Goal: Task Accomplishment & Management: Use online tool/utility

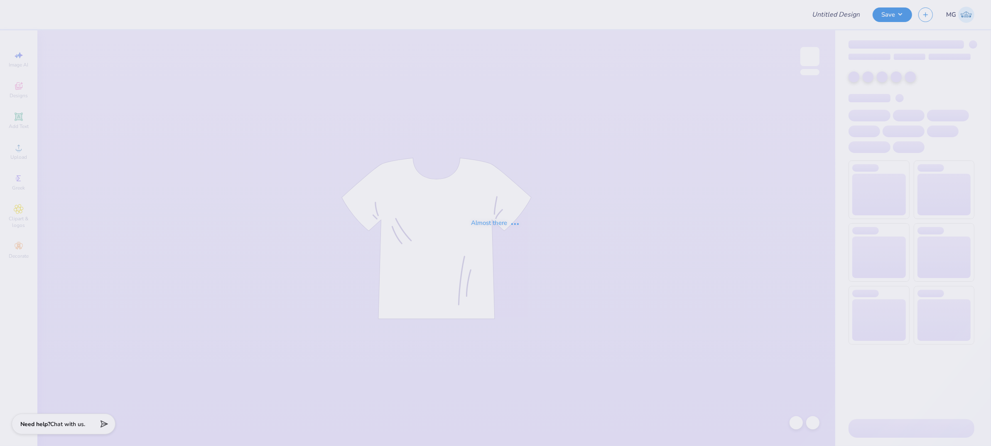
type input "AKPSI"
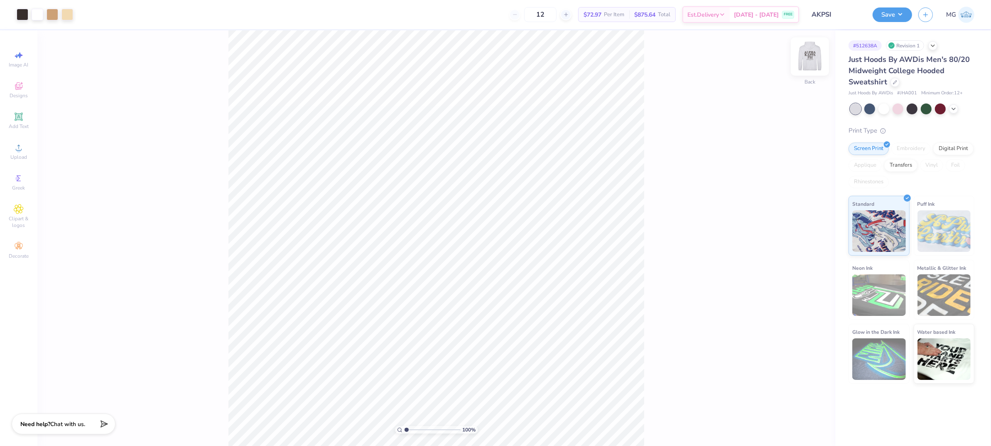
click at [792, 64] on img at bounding box center [809, 56] width 33 height 33
click at [739, 134] on div "100 % Front W 12.42 12.42 " H 9.58 9.58 " Y 6.96 6.96 " Center Middle Top Bottom" at bounding box center [436, 237] width 798 height 415
click at [664, 185] on div "100 % Front W 12.42 12.42 " H 9.58 9.58 " Y 6.96 6.96 " Center Middle Top Bottom" at bounding box center [436, 237] width 798 height 415
type input "5.47"
type input "2.54"
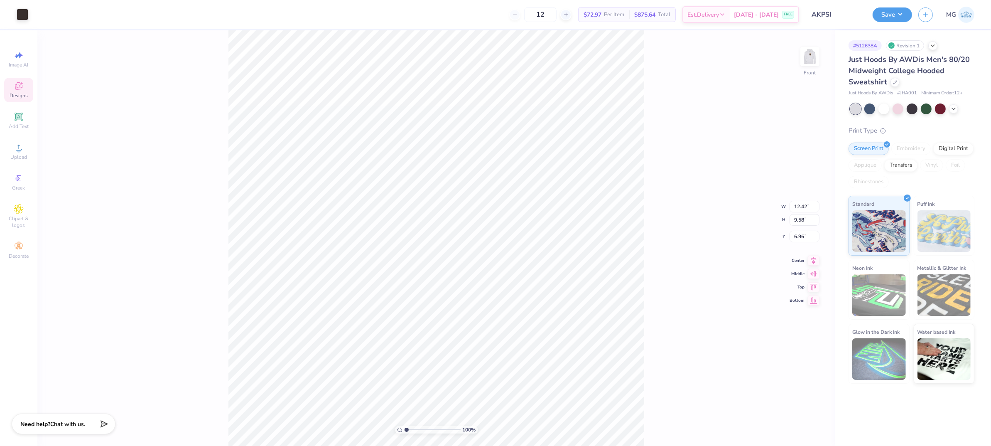
type input "12.36"
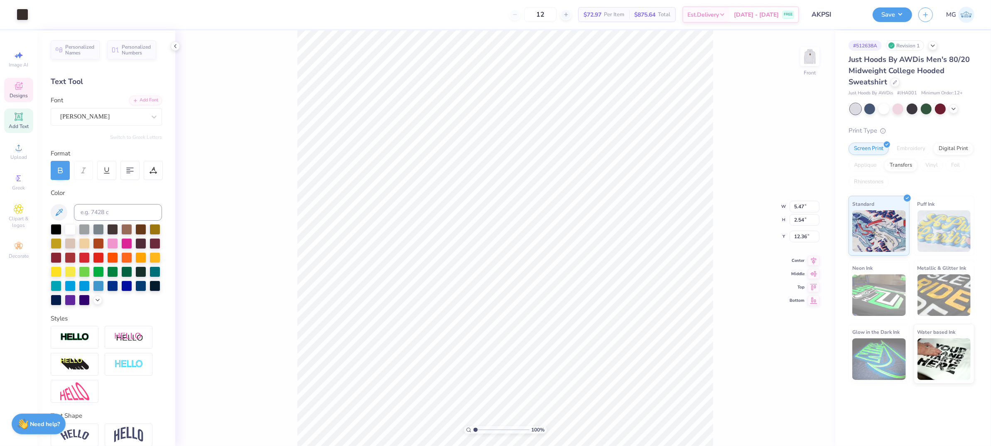
scroll to position [9, 1]
type input "12.42"
type input "9.58"
type input "6.95"
type textarea "PSI"
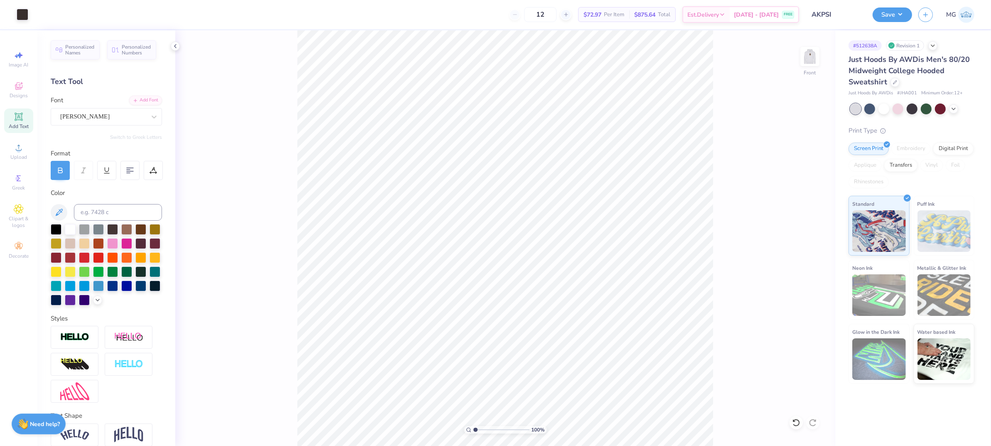
click at [158, 160] on div "Format" at bounding box center [107, 165] width 112 height 32
click at [23, 156] on span "Upload" at bounding box center [18, 157] width 17 height 7
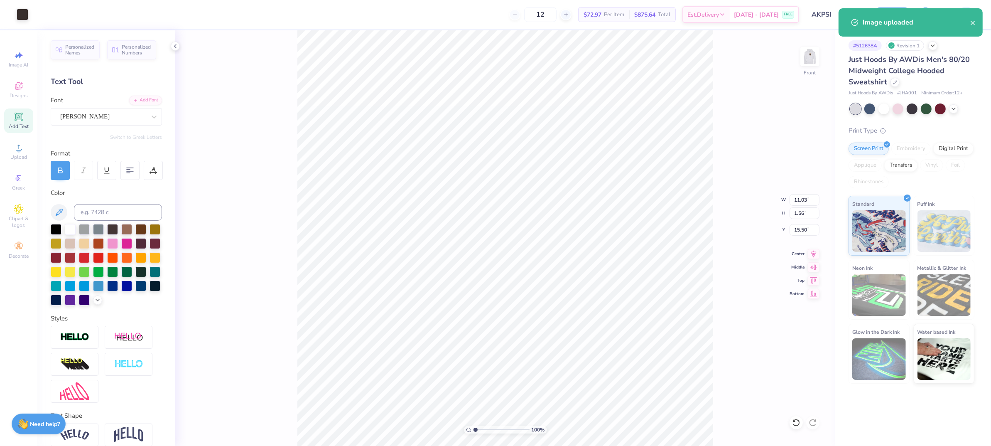
type input "11.03"
type input "1.56"
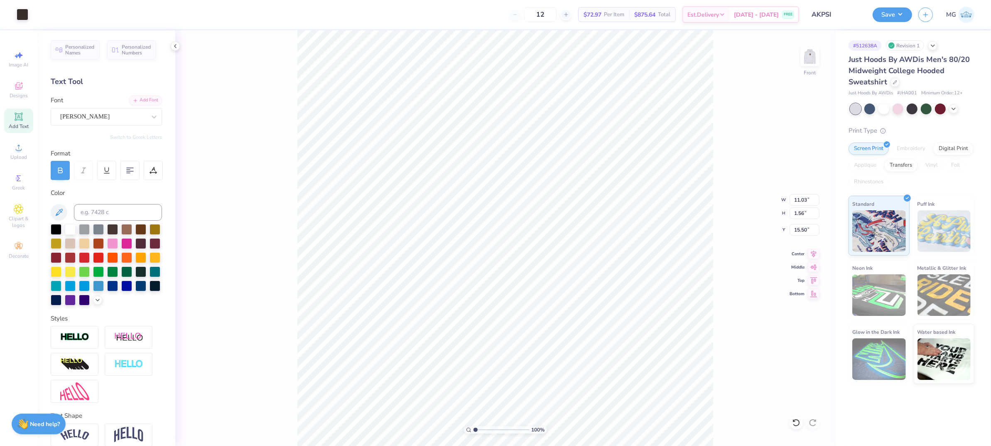
type input "15.46"
type input "8.26"
type input "1.17"
type input "15.41"
type input "12.42"
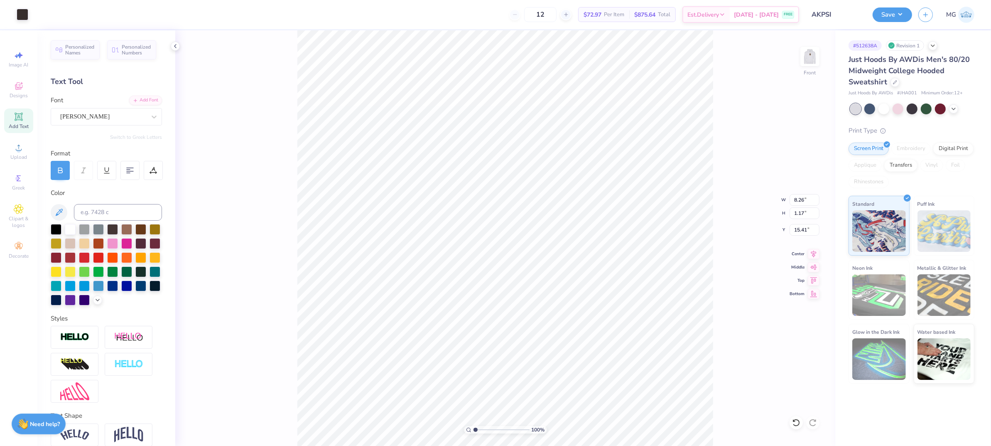
type input "2.41"
type input "6.95"
click at [792, 256] on icon at bounding box center [814, 253] width 12 height 10
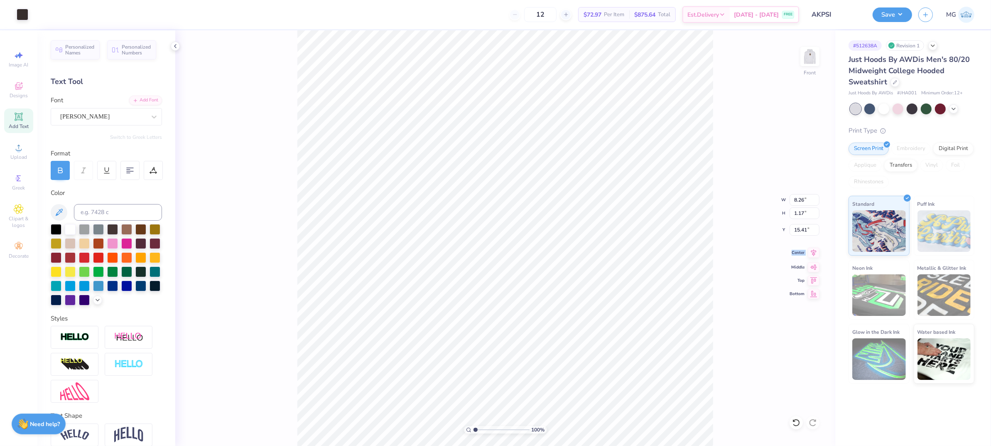
click at [792, 256] on icon at bounding box center [814, 253] width 12 height 10
click at [792, 252] on icon at bounding box center [814, 253] width 12 height 10
click at [792, 252] on icon at bounding box center [813, 252] width 5 height 7
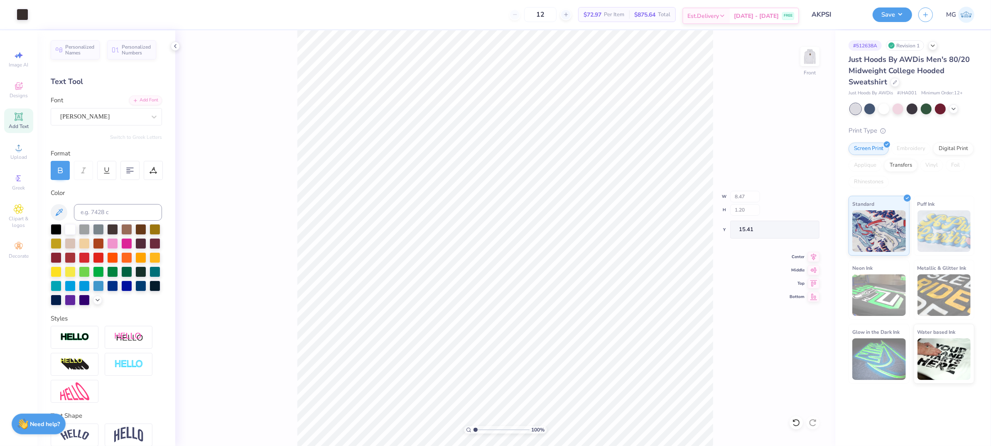
type input "8.47"
type input "1.20"
type input "8.65"
type input "1.23"
click at [792, 201] on input "12.42" at bounding box center [805, 200] width 30 height 12
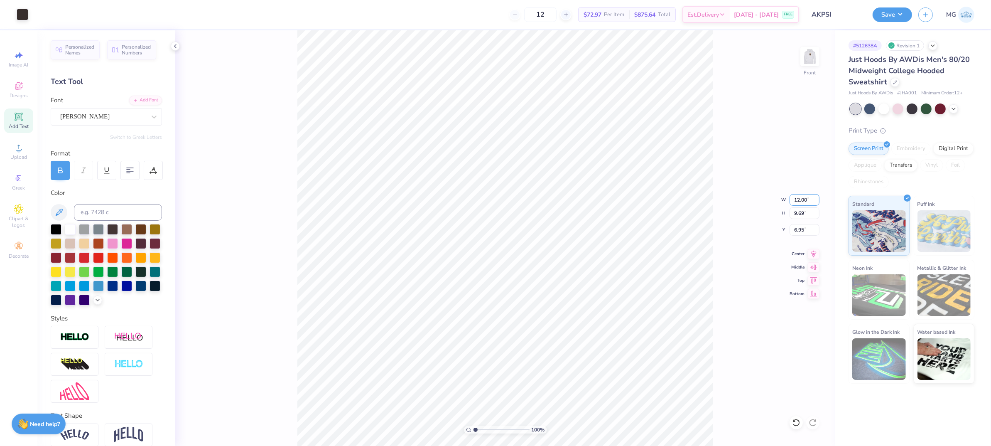
type input "12.00"
type input "9.37"
drag, startPoint x: 804, startPoint y: 228, endPoint x: 805, endPoint y: 234, distance: 6.0
click at [792, 228] on input "7.11" at bounding box center [805, 230] width 30 height 12
type input "7"
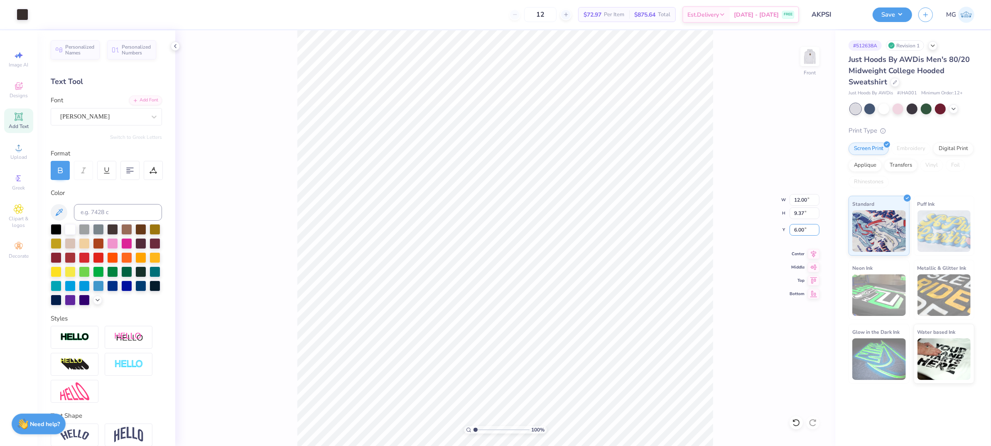
type input "6.00"
click at [792, 57] on img at bounding box center [809, 56] width 33 height 33
click at [792, 206] on input "3.59" at bounding box center [805, 207] width 30 height 12
click at [734, 199] on div "100 % Back W 3.59 3.59 " H 6.00 6.00 " Y 3.00 3.00 " Center Middle Top Bottom" at bounding box center [505, 237] width 660 height 415
type input "3.35"
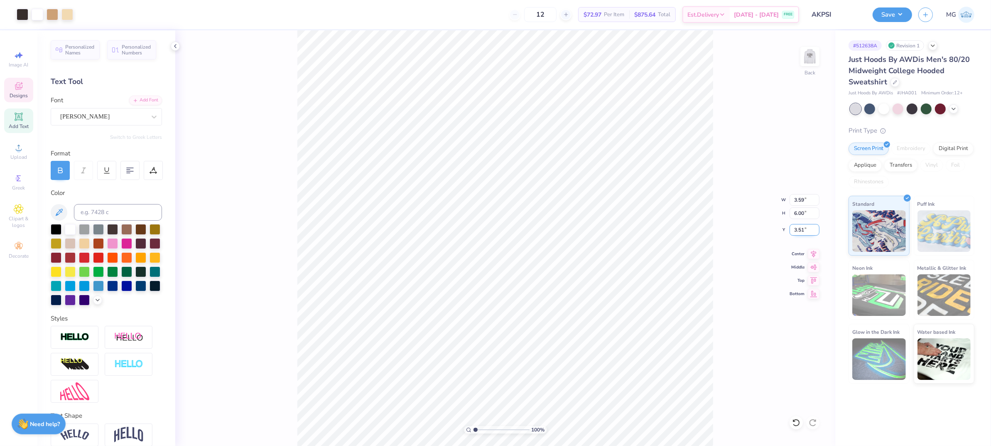
click at [792, 227] on input "3.51" at bounding box center [805, 230] width 30 height 12
type input "3.00"
click at [736, 261] on div "100 % Back W 3.59 3.59 " H 6.00 6.00 " Y 3.00 3.00 " Center Middle Top Bottom" at bounding box center [505, 237] width 660 height 415
click at [792, 198] on input "3.59" at bounding box center [805, 200] width 30 height 12
type input "3.50"
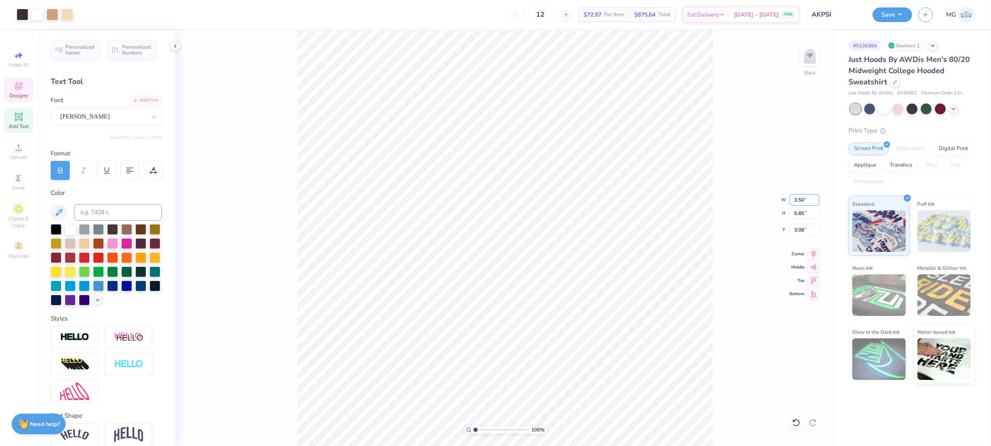
type input "5.85"
type input "3.08"
click at [792, 257] on icon at bounding box center [814, 253] width 12 height 10
click at [792, 226] on input "3.08" at bounding box center [805, 230] width 30 height 12
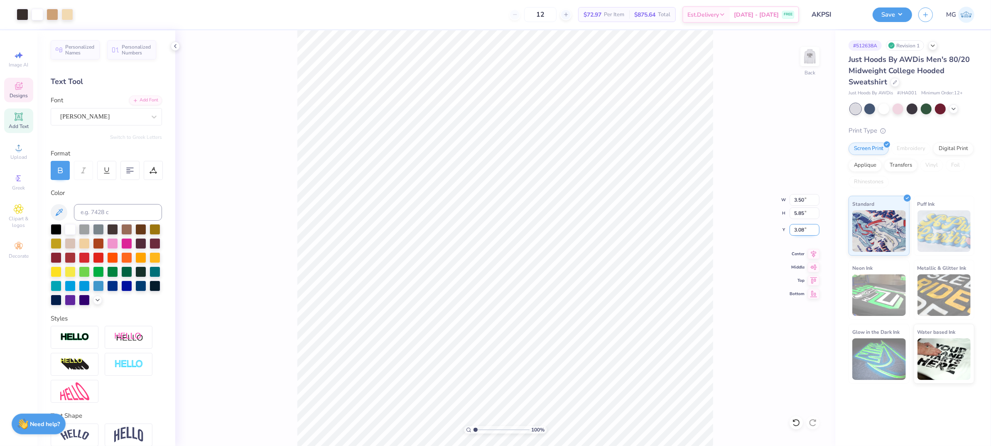
click at [792, 233] on input "3.08" at bounding box center [805, 230] width 30 height 12
type input "3.00"
click at [792, 13] on button "Save" at bounding box center [892, 13] width 39 height 15
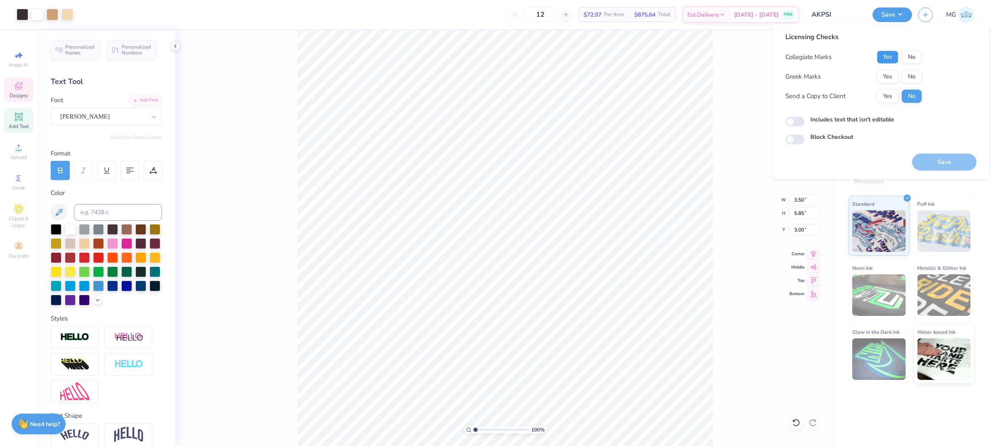
click at [792, 57] on button "Yes" at bounding box center [888, 57] width 22 height 13
click at [792, 80] on button "Yes" at bounding box center [888, 76] width 22 height 13
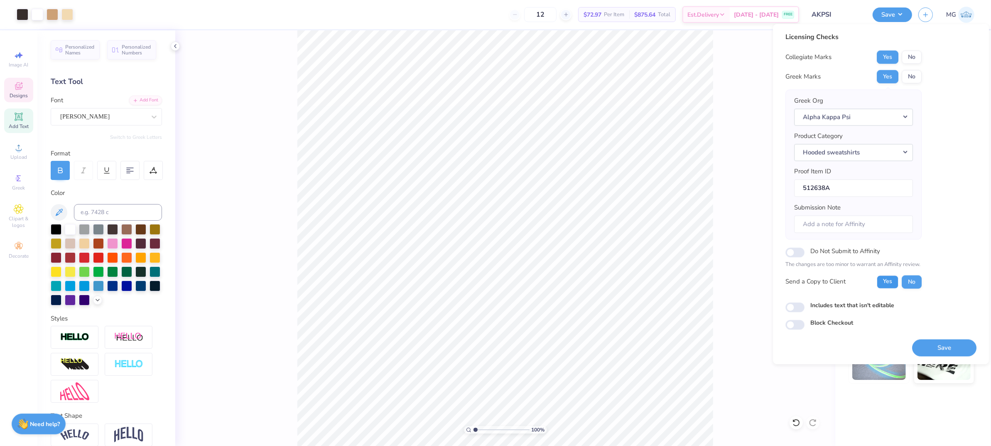
click at [792, 276] on button "Yes" at bounding box center [888, 281] width 22 height 13
click at [789, 309] on input "Includes text that isn't editable" at bounding box center [794, 307] width 19 height 10
checkbox input "true"
click at [792, 350] on button "Save" at bounding box center [944, 347] width 64 height 17
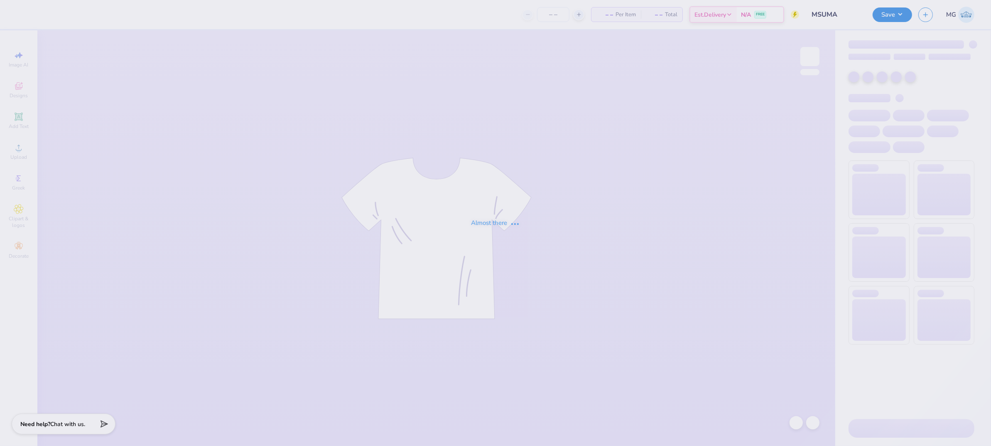
type input "MSUMA"
type input "315"
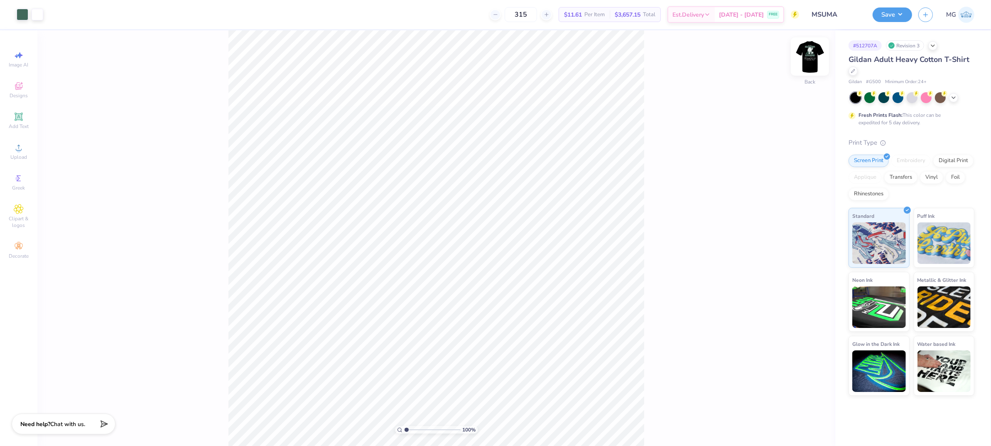
click at [807, 59] on img at bounding box center [809, 56] width 33 height 33
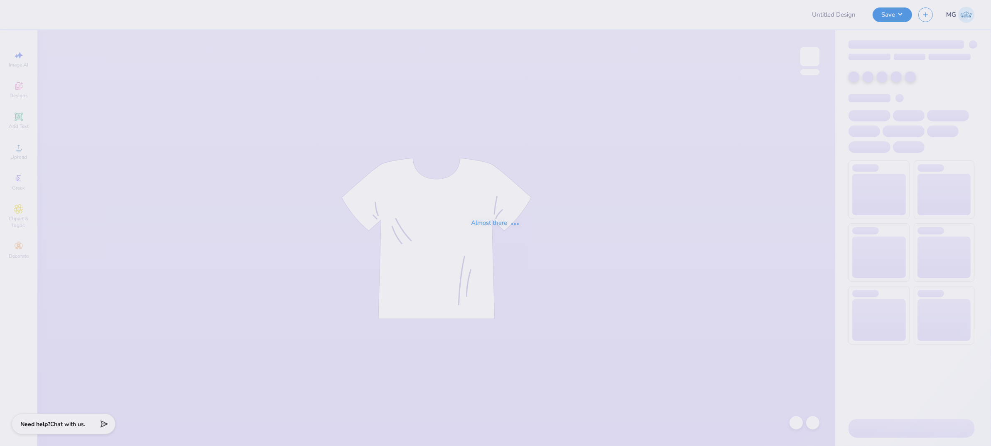
type input "Delaney Stanford : Pine Lake Prep"
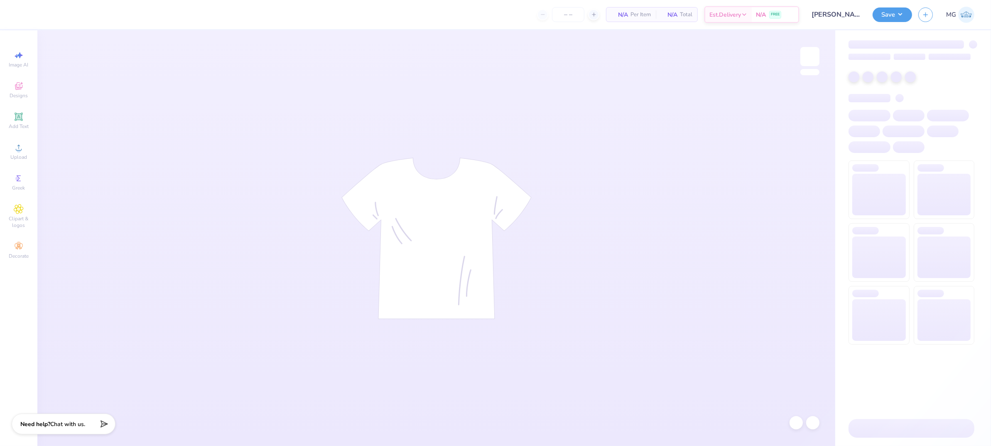
type input "24"
